Goal: Transaction & Acquisition: Purchase product/service

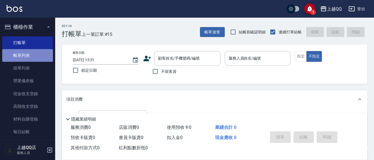
click at [30, 59] on link "帳單列表" at bounding box center [27, 55] width 51 height 13
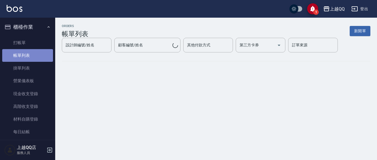
click at [30, 59] on link "帳單列表" at bounding box center [27, 55] width 51 height 13
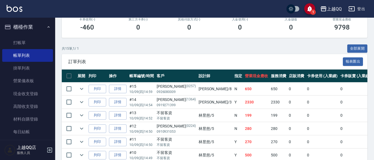
scroll to position [110, 0]
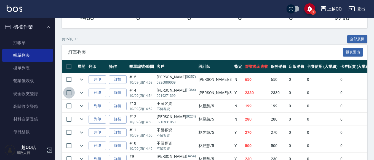
click at [73, 94] on input "checkbox" at bounding box center [69, 93] width 12 height 12
checkbox input "true"
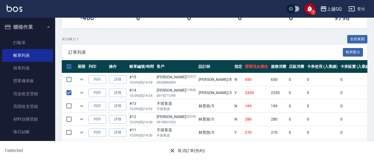
click at [179, 152] on button "取消訂單(預約)" at bounding box center [187, 151] width 40 height 10
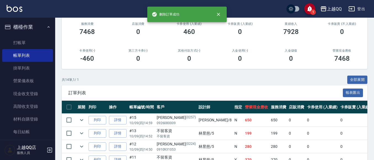
scroll to position [83, 0]
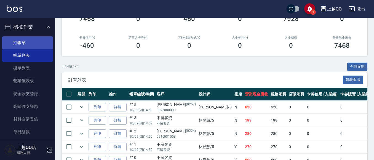
click at [26, 39] on link "打帳單" at bounding box center [27, 42] width 51 height 13
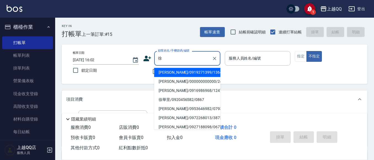
click at [209, 75] on li "[PERSON_NAME]/0919271399/1364" at bounding box center [187, 72] width 66 height 9
type input "[PERSON_NAME]/0919271399/1364"
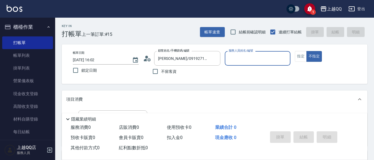
type input "佩怡-3"
click at [307, 51] on button "不指定" at bounding box center [314, 56] width 15 height 11
type button "false"
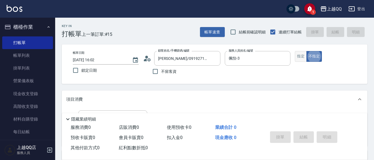
click at [303, 57] on button "指定" at bounding box center [301, 56] width 12 height 11
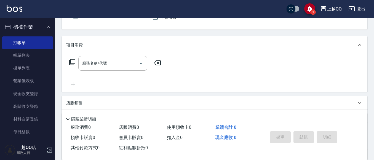
scroll to position [55, 0]
click at [132, 68] on div "服務名稱/代號" at bounding box center [112, 62] width 69 height 15
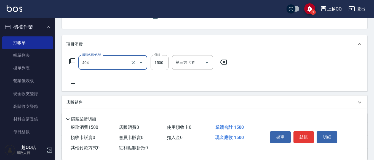
type input "設計染髮(404)"
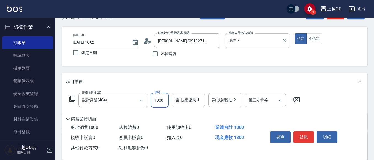
scroll to position [28, 0]
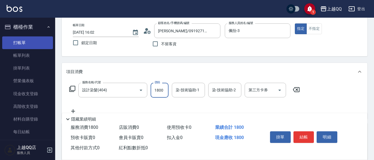
type input "1800"
click at [19, 44] on link "打帳單" at bounding box center [27, 42] width 51 height 13
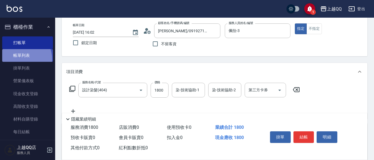
click at [19, 60] on link "帳單列表" at bounding box center [27, 55] width 51 height 13
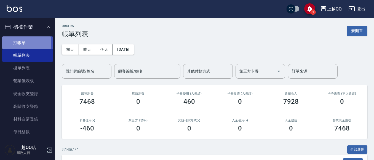
click at [25, 43] on link "打帳單" at bounding box center [27, 42] width 51 height 13
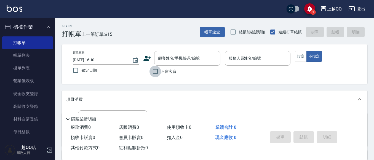
click at [157, 74] on input "不留客資" at bounding box center [156, 72] width 12 height 12
checkbox input "true"
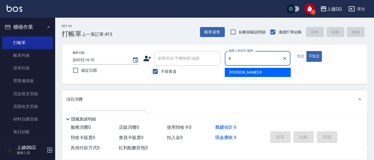
type input "[PERSON_NAME]-8"
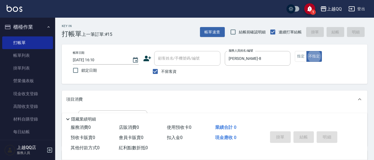
type button "false"
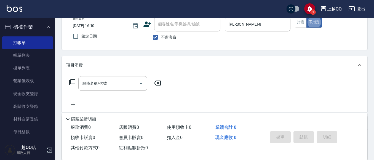
scroll to position [36, 0]
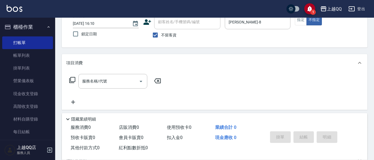
click at [72, 78] on icon at bounding box center [72, 80] width 7 height 7
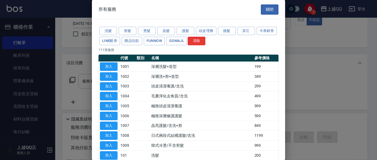
drag, startPoint x: 111, startPoint y: 156, endPoint x: 77, endPoint y: 105, distance: 61.3
click at [111, 156] on button "加入" at bounding box center [109, 155] width 18 height 9
type input "洗髮(101)"
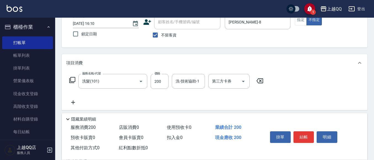
click at [73, 78] on icon at bounding box center [72, 80] width 7 height 7
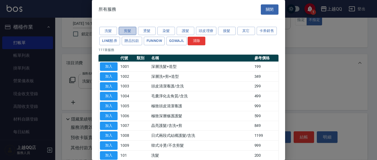
click at [127, 30] on button "剪髮" at bounding box center [128, 31] width 18 height 9
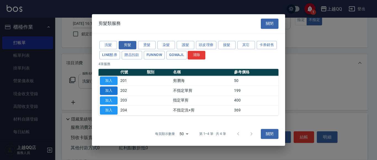
click at [105, 90] on button "加入" at bounding box center [109, 90] width 18 height 9
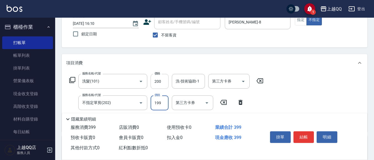
click at [163, 86] on input "200" at bounding box center [160, 81] width 18 height 15
click at [164, 82] on input "200" at bounding box center [160, 81] width 18 height 15
type input "230"
click at [179, 81] on div "洗-技術協助-1 洗-技術協助-1" at bounding box center [188, 81] width 33 height 15
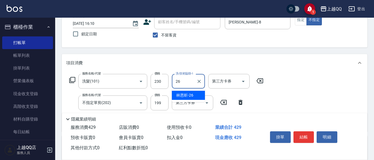
click at [184, 94] on span "[PERSON_NAME]-26" at bounding box center [184, 96] width 17 height 6
type input "[PERSON_NAME]-26"
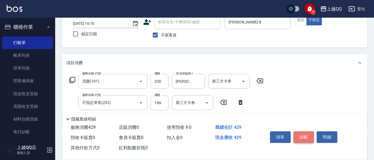
click at [305, 132] on button "結帳" at bounding box center [304, 137] width 21 height 12
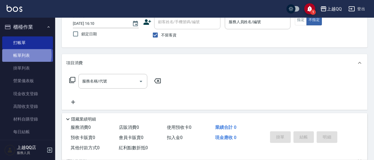
click at [25, 55] on link "帳單列表" at bounding box center [27, 55] width 51 height 13
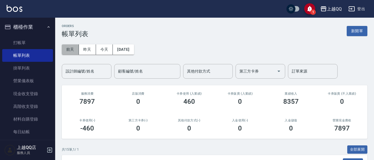
click at [73, 50] on button "前天" at bounding box center [70, 49] width 17 height 10
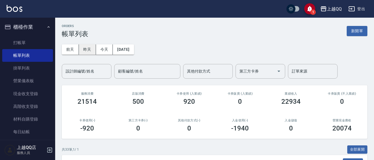
click at [84, 49] on button "昨天" at bounding box center [87, 49] width 17 height 10
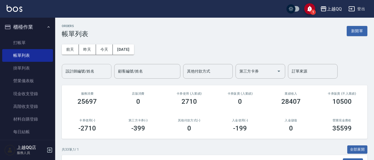
click at [79, 65] on div "設計師編號/姓名" at bounding box center [87, 71] width 50 height 15
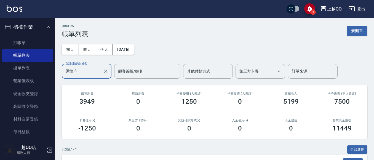
scroll to position [89, 0]
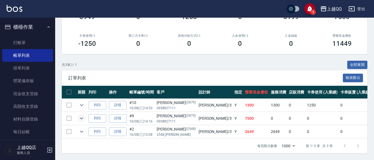
type input "佩怡-3"
click at [80, 115] on icon "expand row" at bounding box center [81, 118] width 7 height 7
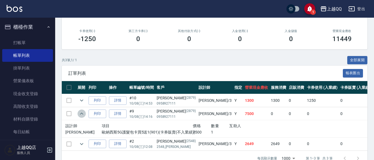
click at [80, 111] on icon "expand row" at bounding box center [81, 113] width 7 height 7
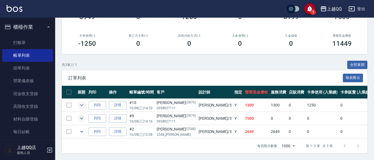
click at [82, 102] on icon "expand row" at bounding box center [81, 105] width 7 height 7
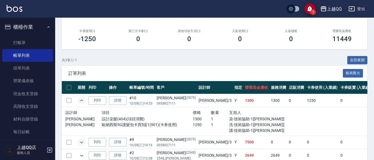
click at [82, 100] on icon "expand row" at bounding box center [81, 100] width 3 height 2
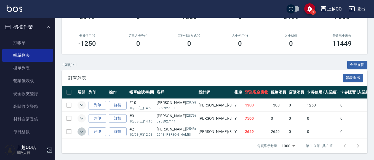
click at [83, 128] on icon "expand row" at bounding box center [81, 131] width 7 height 7
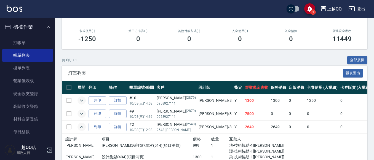
scroll to position [120, 0]
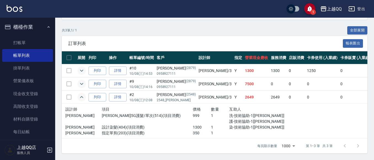
click at [80, 94] on icon "expand row" at bounding box center [81, 97] width 7 height 7
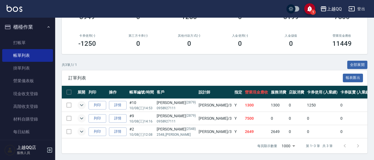
scroll to position [89, 0]
click at [34, 44] on link "打帳單" at bounding box center [27, 42] width 51 height 13
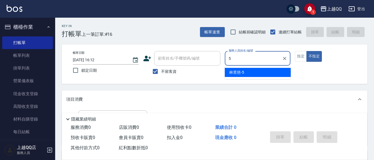
type input "[PERSON_NAME]5"
type button "false"
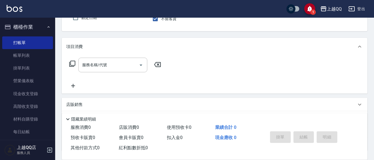
scroll to position [55, 0]
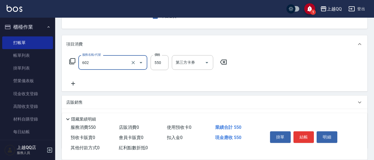
type input "髮原素清潔舒醒頭皮洗(602)"
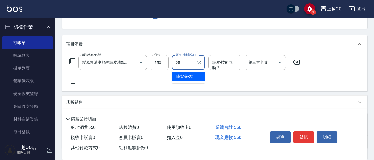
type input "[PERSON_NAME]-25"
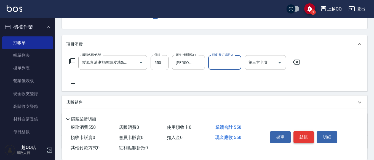
click at [308, 134] on button "結帳" at bounding box center [304, 137] width 21 height 12
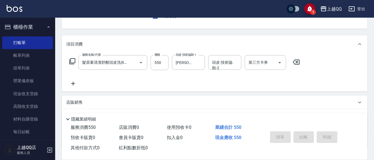
type input "[DATE] 16:36"
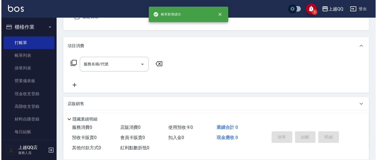
scroll to position [0, 0]
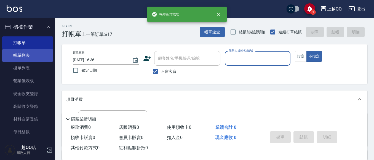
click at [13, 51] on link "帳單列表" at bounding box center [27, 55] width 51 height 13
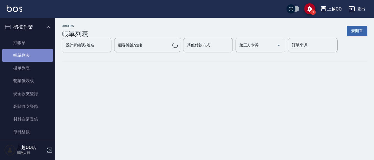
click at [40, 55] on link "帳單列表" at bounding box center [27, 55] width 51 height 13
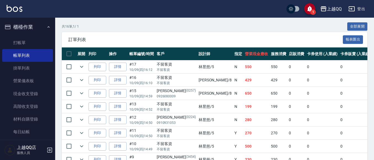
scroll to position [110, 0]
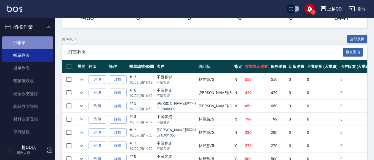
click at [49, 43] on link "打帳單" at bounding box center [27, 42] width 51 height 13
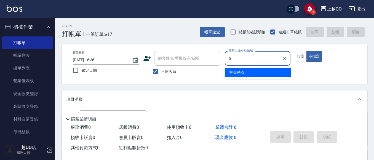
type input "[PERSON_NAME]5"
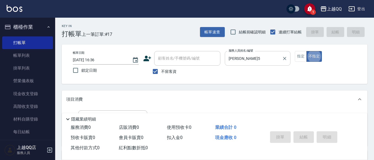
type button "false"
drag, startPoint x: 169, startPoint y: 68, endPoint x: 170, endPoint y: 63, distance: 5.4
click at [169, 69] on span "不留客資" at bounding box center [168, 72] width 15 height 6
click at [161, 69] on input "不留客資" at bounding box center [156, 72] width 12 height 12
checkbox input "false"
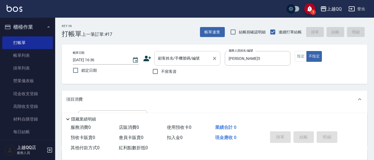
click at [170, 63] on input "顧客姓名/手機號碼/編號" at bounding box center [183, 59] width 53 height 10
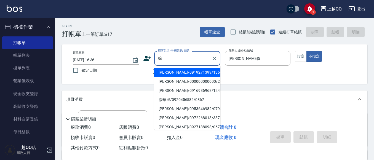
click at [191, 77] on li "[PERSON_NAME]/0919271399/1364" at bounding box center [187, 72] width 66 height 9
type input "[PERSON_NAME]/0919271399/1364"
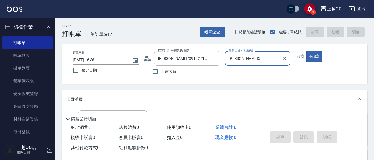
type input "佩怡-3"
click at [300, 52] on button "指定" at bounding box center [301, 56] width 12 height 11
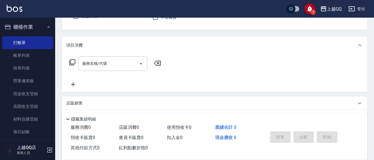
scroll to position [55, 0]
type button "true"
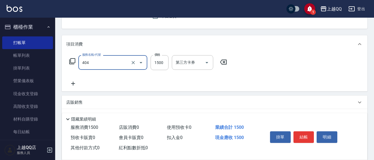
type input "設計染髮(404)"
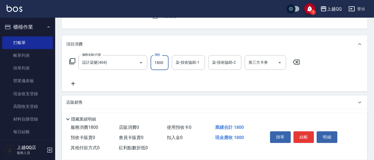
type input "1800"
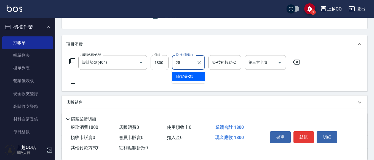
type input "[PERSON_NAME]-25"
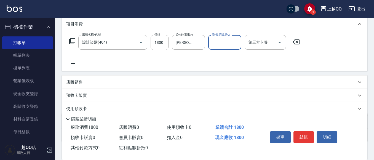
scroll to position [83, 0]
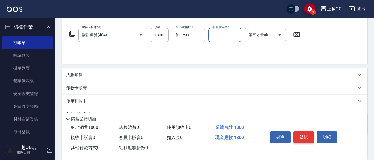
click at [303, 131] on button "結帳" at bounding box center [304, 137] width 21 height 12
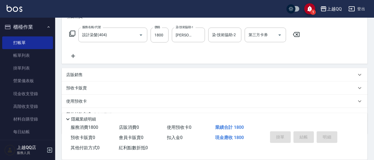
type input "[DATE] 16:38"
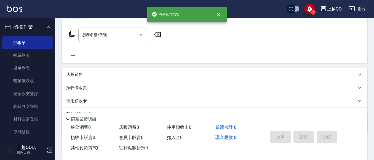
scroll to position [0, 0]
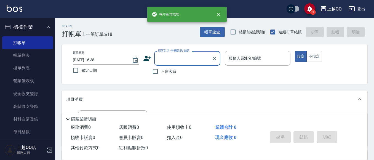
type input "＿"
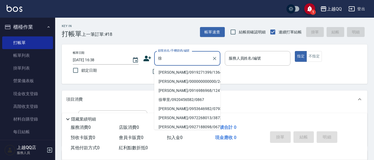
click at [208, 70] on li "[PERSON_NAME]/0919271399/1364" at bounding box center [187, 72] width 66 height 9
type input "[PERSON_NAME]/0919271399/1364"
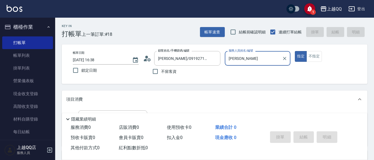
type input "佩"
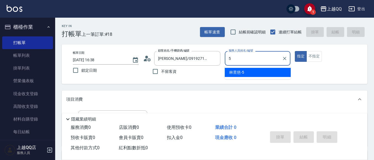
type input "[PERSON_NAME]5"
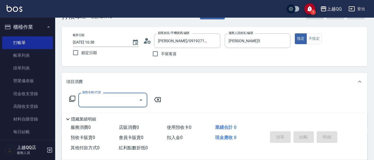
scroll to position [28, 0]
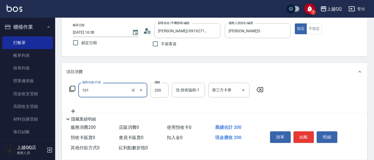
type input "洗髮(101)"
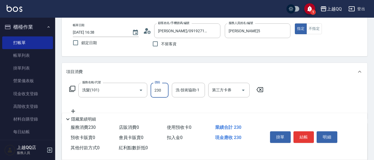
type input "230"
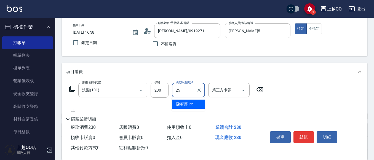
type input "[PERSON_NAME]-25"
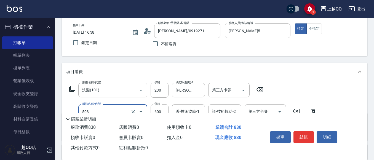
type input "小麥蛋白護髮(503)"
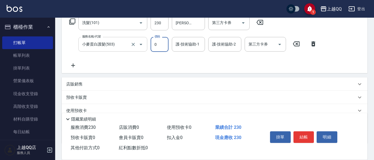
scroll to position [110, 0]
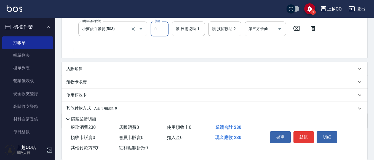
click at [117, 23] on div "小麥蛋白護髮(503) 服務名稱/代號" at bounding box center [112, 29] width 69 height 15
type input "0"
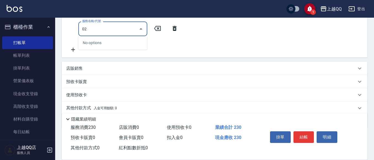
type input "0"
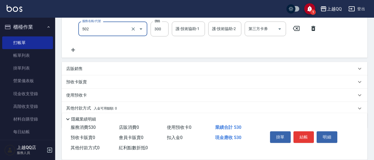
type input "自備護髮(502)"
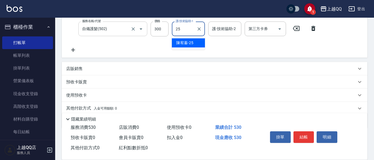
type input "[PERSON_NAME]-25"
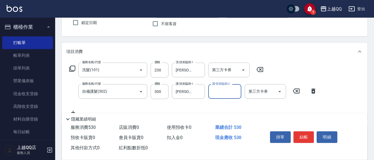
scroll to position [55, 0]
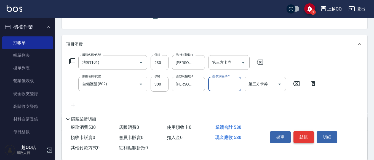
click at [303, 137] on button "結帳" at bounding box center [304, 137] width 21 height 12
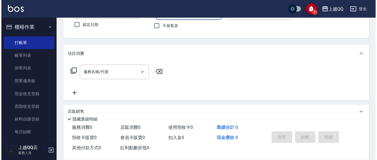
scroll to position [35, 0]
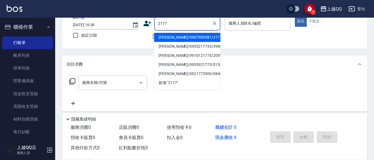
click at [167, 35] on li "[PERSON_NAME]/0987989581/2177" at bounding box center [187, 37] width 66 height 9
type input "[PERSON_NAME]/0987989581/2177"
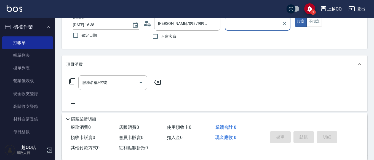
type input "[PERSON_NAME]-8"
click at [70, 80] on icon at bounding box center [72, 81] width 7 height 7
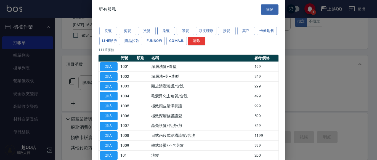
click at [168, 33] on button "染髮" at bounding box center [166, 31] width 18 height 9
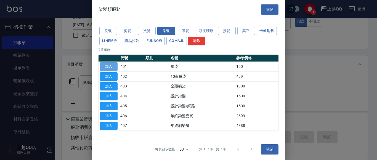
click at [109, 66] on button "加入" at bounding box center [109, 66] width 18 height 9
type input "補染(401)"
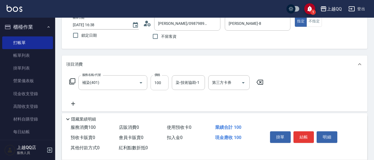
click at [160, 81] on input "100" at bounding box center [160, 82] width 18 height 15
type input "1300"
click at [192, 83] on div "染-技術協助-1 染-技術協助-1" at bounding box center [188, 82] width 33 height 15
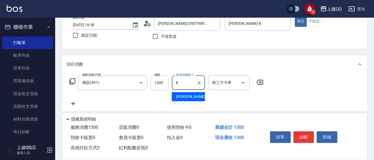
click at [198, 97] on div "[PERSON_NAME] -8" at bounding box center [188, 96] width 33 height 9
type input "[PERSON_NAME]-8"
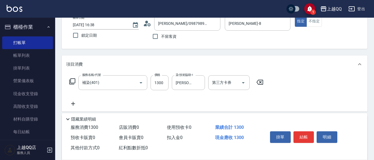
click at [71, 80] on icon at bounding box center [72, 81] width 6 height 6
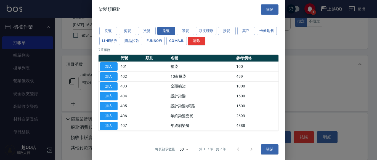
click at [176, 30] on div "洗髮 剪髮 燙髮 染髮 護髮 頭皮理療 接髮 其它 卡券銷售 LINE酷券 贈品扣款 FUNNOW GOMAJL 清除" at bounding box center [189, 36] width 180 height 20
click at [179, 31] on button "護髮" at bounding box center [186, 31] width 18 height 9
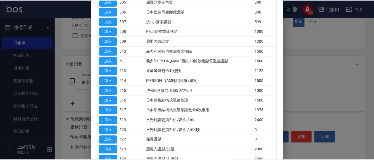
scroll to position [107, 0]
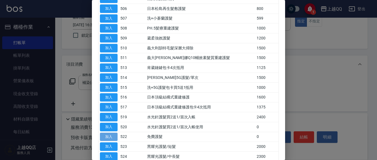
click at [115, 137] on button "加入" at bounding box center [109, 137] width 18 height 9
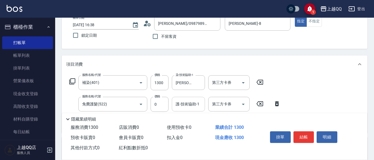
click at [186, 97] on div "護-技術協助-1" at bounding box center [188, 104] width 33 height 15
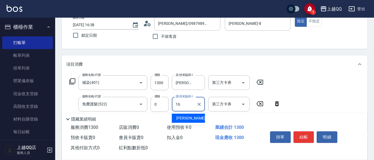
click at [183, 116] on span "[PERSON_NAME] -16" at bounding box center [193, 118] width 35 height 6
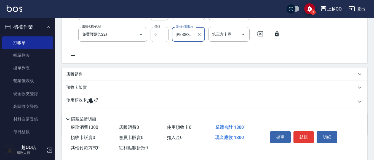
scroll to position [133, 0]
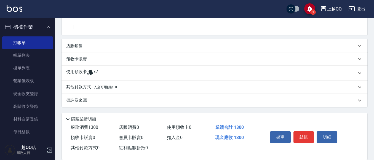
type input "[PERSON_NAME]-16"
click at [118, 69] on div "使用預收卡 x7" at bounding box center [215, 73] width 306 height 15
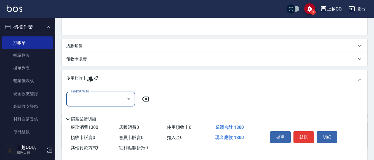
scroll to position [0, 0]
click at [122, 96] on input "卡券代號/名稱" at bounding box center [97, 99] width 56 height 10
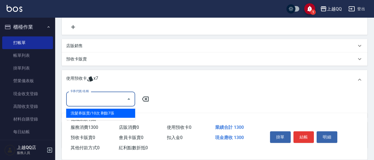
click at [133, 115] on div "洗髮券販賣/10次 剩餘7張" at bounding box center [100, 113] width 69 height 9
type input "洗髮券販賣/10次"
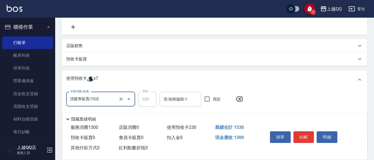
click at [166, 101] on input "洗-技術協助-1" at bounding box center [180, 99] width 36 height 10
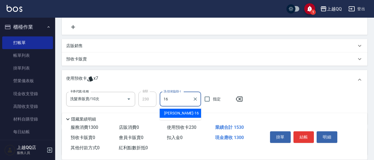
click at [172, 113] on span "[PERSON_NAME] -16" at bounding box center [181, 113] width 35 height 6
type input "[PERSON_NAME]-16"
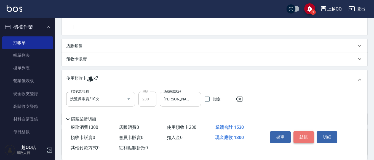
click at [308, 134] on button "結帳" at bounding box center [304, 137] width 21 height 12
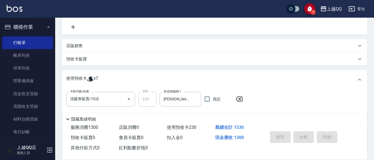
type input "[DATE] 17:26"
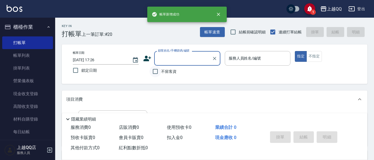
click at [155, 73] on input "不留客資" at bounding box center [156, 72] width 12 height 12
checkbox input "true"
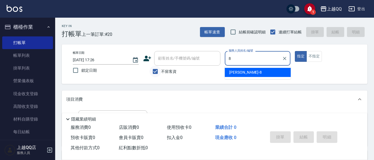
type input "[PERSON_NAME]-8"
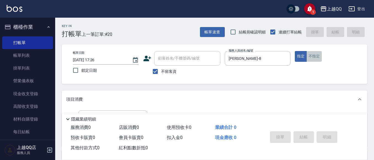
click at [317, 57] on button "不指定" at bounding box center [314, 56] width 15 height 11
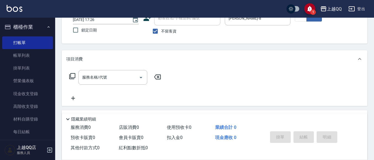
scroll to position [42, 0]
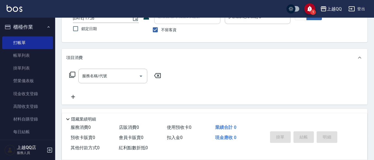
click at [73, 76] on icon at bounding box center [72, 75] width 7 height 7
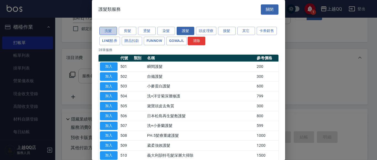
click at [105, 30] on button "洗髮" at bounding box center [108, 31] width 18 height 9
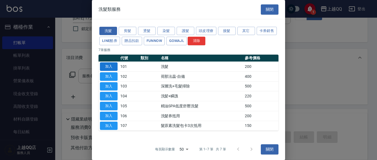
click at [102, 65] on button "加入" at bounding box center [109, 66] width 18 height 9
type input "洗髮(101)"
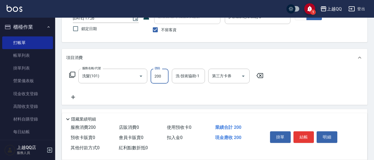
click at [159, 78] on input "200" at bounding box center [160, 76] width 18 height 15
type input "230"
click at [178, 75] on div "洗-技術協助-1 洗-技術協助-1" at bounding box center [188, 76] width 33 height 15
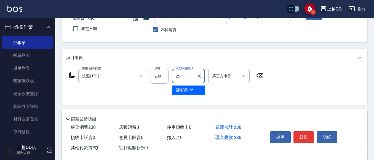
click at [185, 87] on div "[PERSON_NAME]-25" at bounding box center [188, 90] width 33 height 9
type input "[PERSON_NAME]-25"
click at [311, 133] on button "結帳" at bounding box center [304, 137] width 21 height 12
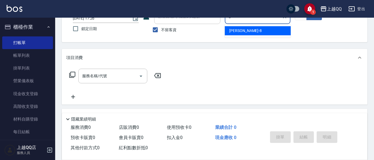
type input "[PERSON_NAME]-8"
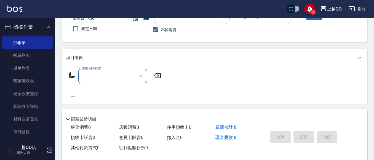
click at [73, 74] on icon at bounding box center [72, 75] width 7 height 7
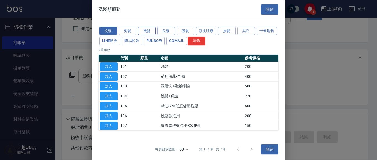
click at [149, 30] on button "燙髮" at bounding box center [147, 31] width 18 height 9
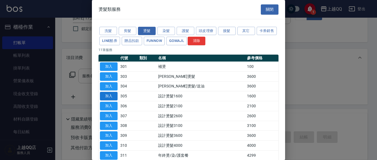
click at [113, 93] on button "加入" at bounding box center [109, 96] width 18 height 9
type input "設計燙髮1600(305)"
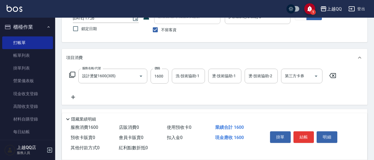
click at [72, 75] on icon at bounding box center [72, 75] width 7 height 7
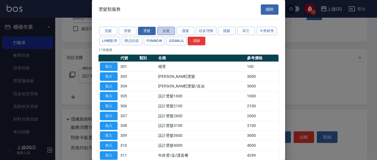
click at [168, 30] on button "染髮" at bounding box center [166, 31] width 18 height 9
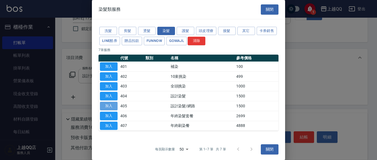
click at [112, 107] on button "加入" at bounding box center [109, 106] width 18 height 9
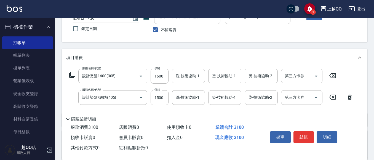
click at [73, 74] on icon at bounding box center [72, 75] width 7 height 7
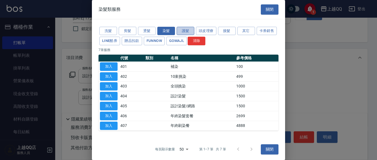
click at [186, 30] on button "護髮" at bounding box center [186, 31] width 18 height 9
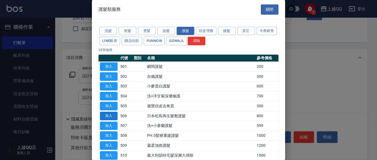
click at [109, 114] on button "加入" at bounding box center [109, 116] width 18 height 9
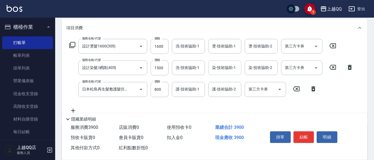
scroll to position [73, 0]
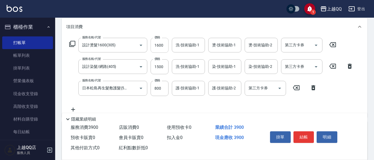
click at [162, 44] on input "1600" at bounding box center [160, 45] width 18 height 15
click at [165, 47] on input "1600" at bounding box center [160, 45] width 18 height 15
click at [172, 46] on div "洗-技術協助-1" at bounding box center [188, 45] width 33 height 15
type input "1299"
click at [202, 60] on div "[PERSON_NAME] -16" at bounding box center [188, 59] width 33 height 9
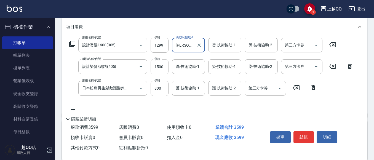
type input "[PERSON_NAME]-16"
click at [166, 68] on input "1500" at bounding box center [160, 66] width 18 height 15
click at [165, 67] on input "1500" at bounding box center [160, 66] width 18 height 15
type input "1199"
click at [184, 70] on input "洗-技術協助-1" at bounding box center [189, 67] width 28 height 10
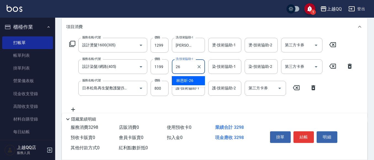
click at [191, 78] on span "[PERSON_NAME]-26" at bounding box center [184, 81] width 17 height 6
type input "[PERSON_NAME]-26"
click at [215, 71] on input "染-技術協助-1" at bounding box center [225, 67] width 28 height 10
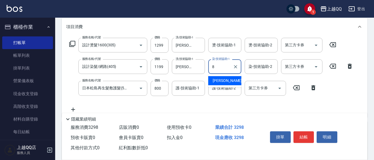
click at [221, 80] on span "[PERSON_NAME] -8" at bounding box center [229, 81] width 33 height 6
type input "[PERSON_NAME]-8"
click at [212, 48] on input "燙-技術協助-1" at bounding box center [225, 45] width 28 height 10
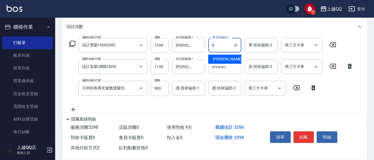
click at [224, 60] on div "[PERSON_NAME] -8" at bounding box center [224, 59] width 33 height 9
type input "[PERSON_NAME]-8"
click at [199, 89] on div "護-技術協助-1 護-技術協助-1" at bounding box center [188, 88] width 33 height 15
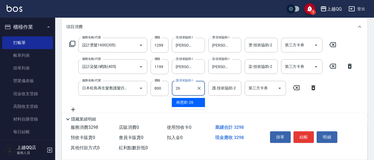
click at [193, 100] on span "[PERSON_NAME]-26" at bounding box center [184, 103] width 17 height 6
type input "[PERSON_NAME]-26"
click at [163, 86] on input "800" at bounding box center [160, 88] width 18 height 15
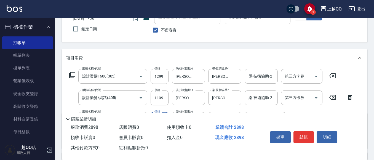
scroll to position [28, 0]
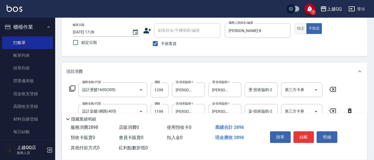
type input "400"
click at [303, 28] on button "指定" at bounding box center [301, 28] width 12 height 11
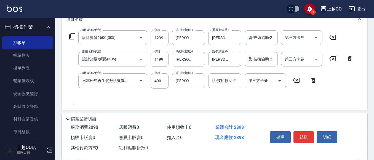
scroll to position [80, 0]
click at [298, 137] on button "結帳" at bounding box center [304, 137] width 21 height 12
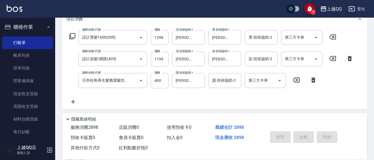
type input "[DATE] 17:28"
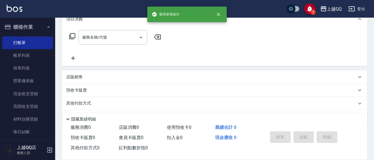
scroll to position [0, 0]
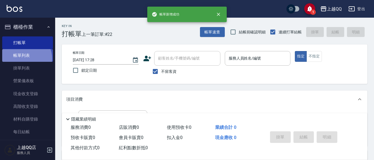
click at [24, 59] on link "帳單列表" at bounding box center [27, 55] width 51 height 13
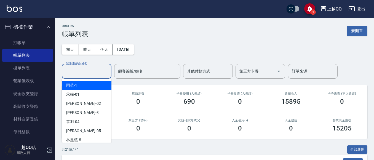
click at [80, 69] on input "設計師編號/姓名" at bounding box center [86, 72] width 45 height 10
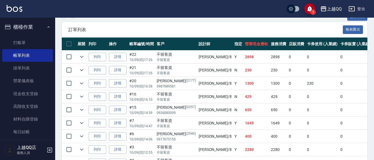
scroll to position [139, 0]
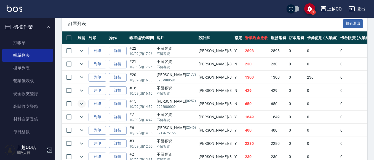
type input "[PERSON_NAME]-8"
click at [81, 103] on icon "expand row" at bounding box center [81, 104] width 3 height 2
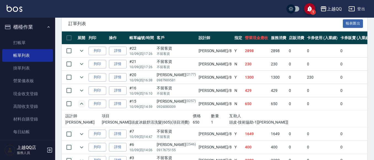
click at [81, 103] on icon "expand row" at bounding box center [81, 104] width 7 height 7
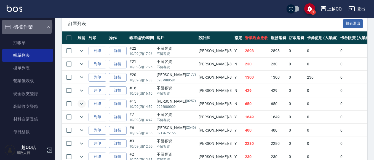
click at [27, 26] on button "櫃檯作業" at bounding box center [27, 27] width 51 height 14
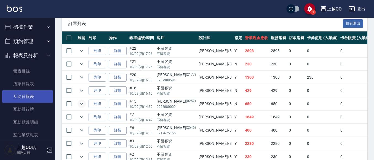
click at [25, 98] on link "互助日報表" at bounding box center [27, 96] width 51 height 13
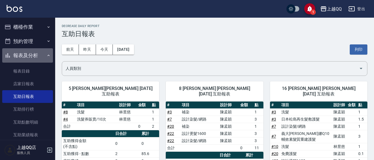
click at [28, 52] on button "報表及分析" at bounding box center [27, 55] width 51 height 14
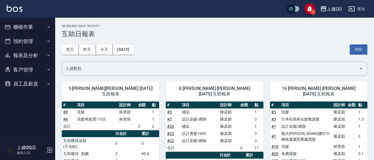
click at [18, 23] on button "櫃檯作業" at bounding box center [27, 27] width 51 height 14
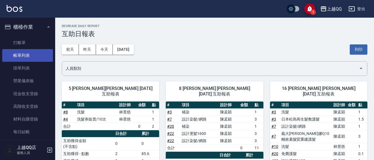
click at [25, 57] on link "帳單列表" at bounding box center [27, 55] width 51 height 13
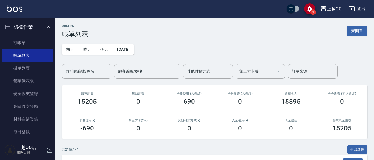
click at [8, 22] on button "櫃檯作業" at bounding box center [27, 27] width 51 height 14
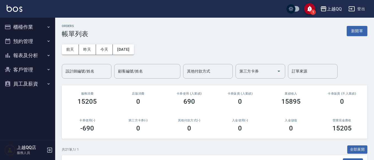
click at [36, 57] on button "報表及分析" at bounding box center [27, 55] width 51 height 14
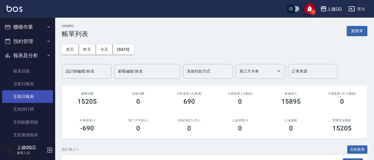
click at [31, 99] on link "互助日報表" at bounding box center [27, 96] width 51 height 13
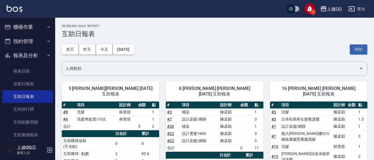
scroll to position [75, 0]
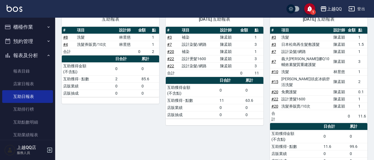
click at [20, 53] on button "報表及分析" at bounding box center [27, 55] width 51 height 14
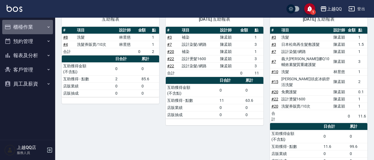
click at [23, 25] on button "櫃檯作業" at bounding box center [27, 27] width 51 height 14
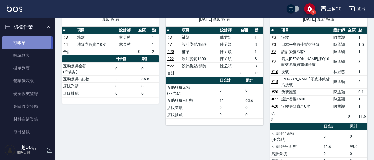
click at [20, 42] on link "打帳單" at bounding box center [27, 42] width 51 height 13
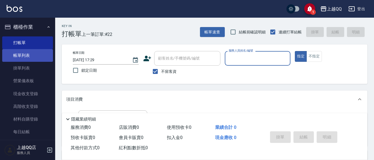
click at [26, 60] on link "帳單列表" at bounding box center [27, 55] width 51 height 13
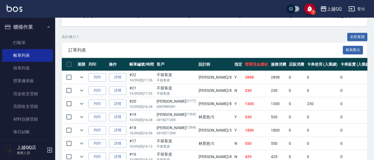
scroll to position [113, 0]
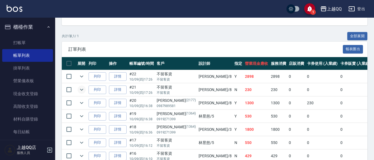
click at [82, 93] on icon "expand row" at bounding box center [81, 89] width 7 height 7
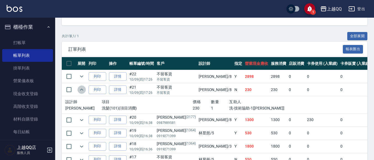
click at [82, 93] on icon "expand row" at bounding box center [81, 89] width 7 height 7
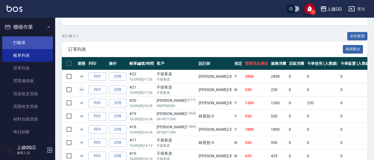
click at [33, 45] on link "打帳單" at bounding box center [27, 42] width 51 height 13
